Goal: Information Seeking & Learning: Check status

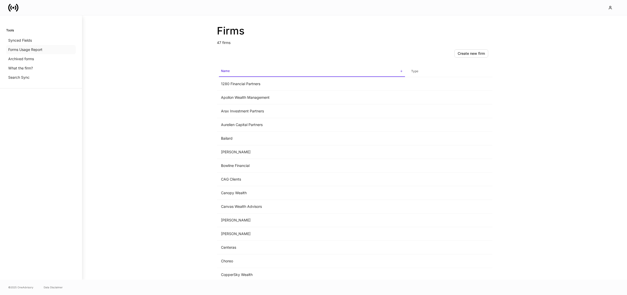
click at [37, 49] on p "Forms Usage Report" at bounding box center [25, 49] width 34 height 5
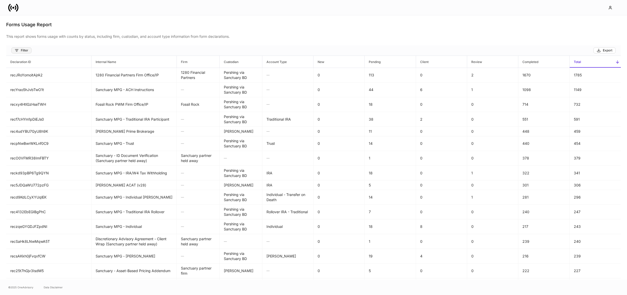
click at [18, 51] on icon "button" at bounding box center [17, 50] width 4 height 4
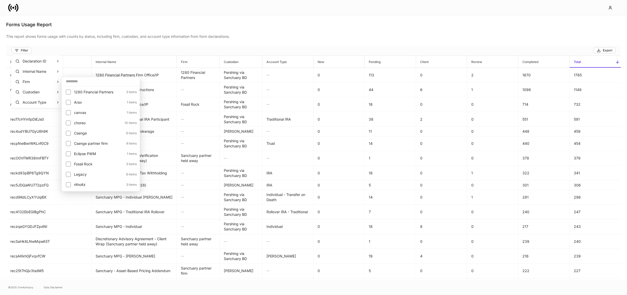
scroll to position [71, 0]
click at [83, 184] on p "Waverly" at bounding box center [98, 185] width 49 height 5
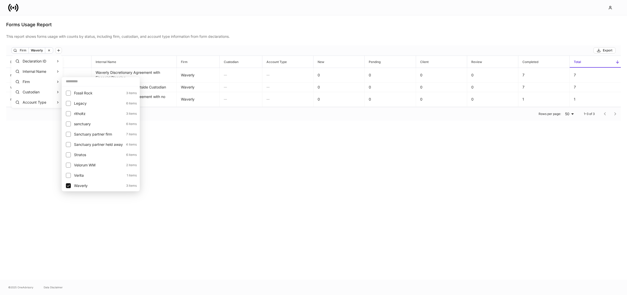
click at [198, 213] on div at bounding box center [313, 147] width 627 height 295
